Goal: Information Seeking & Learning: Learn about a topic

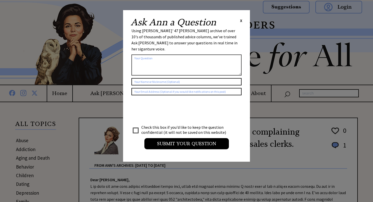
click at [241, 19] on span "X" at bounding box center [241, 20] width 2 height 5
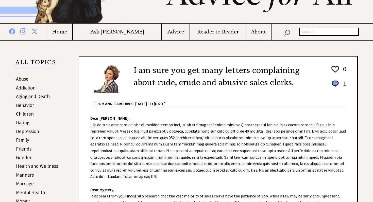
scroll to position [56, 0]
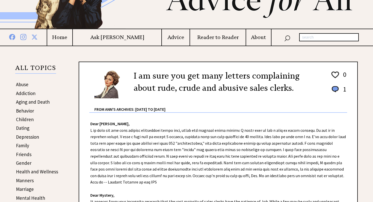
click at [212, 40] on h4 "Reader to Reader" at bounding box center [218, 37] width 56 height 6
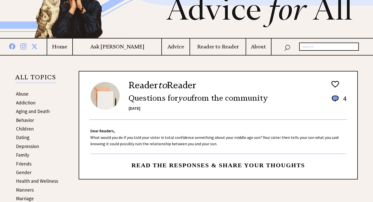
scroll to position [48, 0]
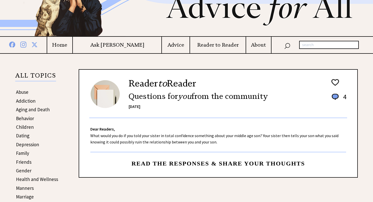
click at [246, 42] on h4 "About" at bounding box center [258, 45] width 25 height 6
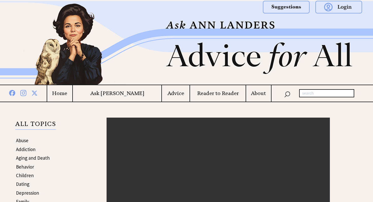
click at [73, 94] on h4 "Home" at bounding box center [59, 93] width 25 height 6
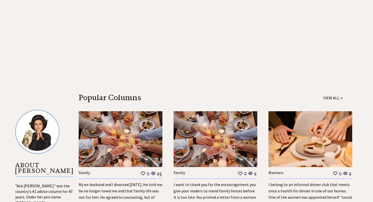
scroll to position [454, 0]
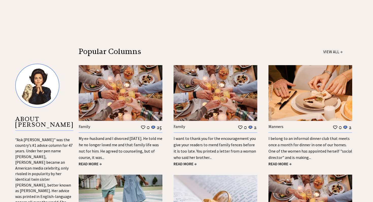
click at [126, 86] on img at bounding box center [121, 93] width 84 height 56
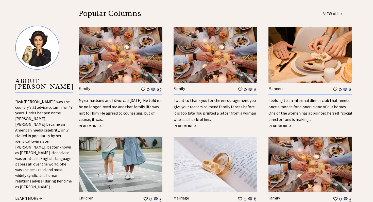
scroll to position [454, 0]
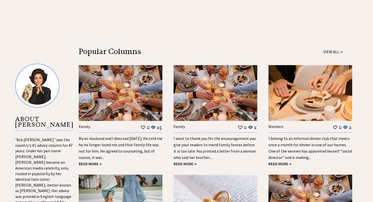
click at [194, 65] on img at bounding box center [216, 93] width 84 height 56
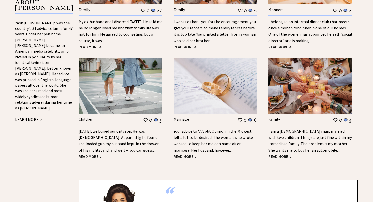
scroll to position [573, 0]
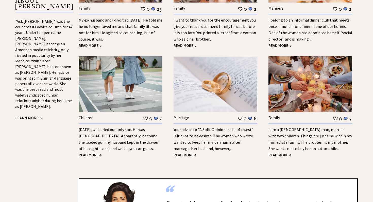
click at [130, 83] on img at bounding box center [121, 84] width 84 height 56
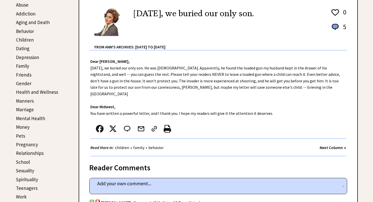
scroll to position [136, 0]
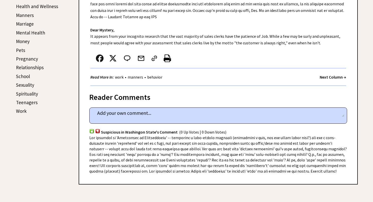
scroll to position [219, 0]
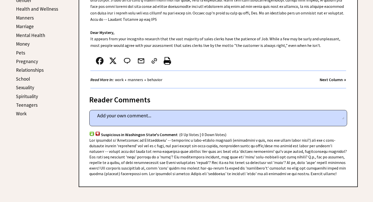
click at [35, 96] on link "Spirituality" at bounding box center [27, 96] width 22 height 6
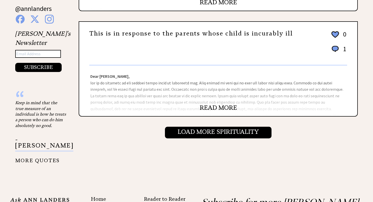
scroll to position [607, 0]
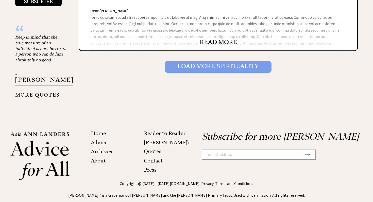
click at [172, 61] on input "Load More Spirituality" at bounding box center [218, 67] width 107 height 12
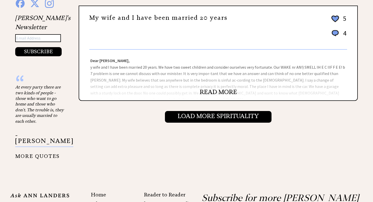
scroll to position [577, 0]
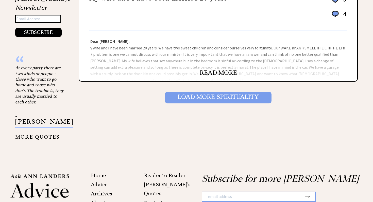
click at [170, 93] on input "Load More Spirituality" at bounding box center [218, 98] width 107 height 12
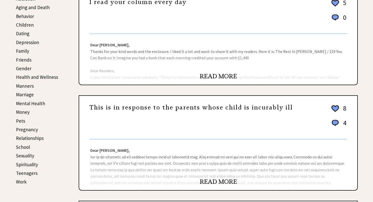
scroll to position [151, 0]
